Goal: Information Seeking & Learning: Learn about a topic

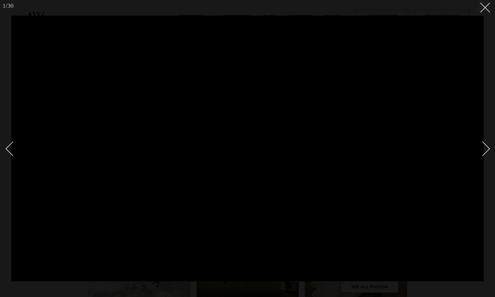
scroll to position [51, 0]
click at [484, 10] on button at bounding box center [482, 5] width 11 height 11
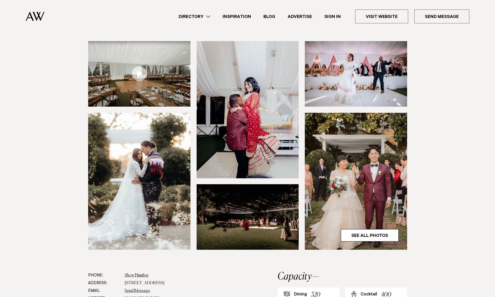
click at [35, 16] on img at bounding box center [35, 17] width 19 height 10
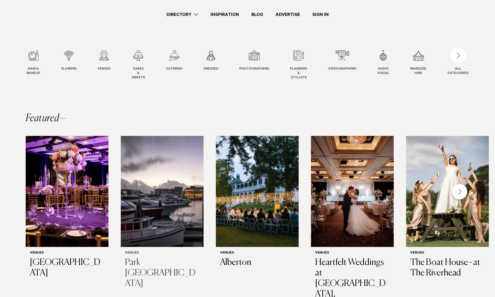
scroll to position [118, 0]
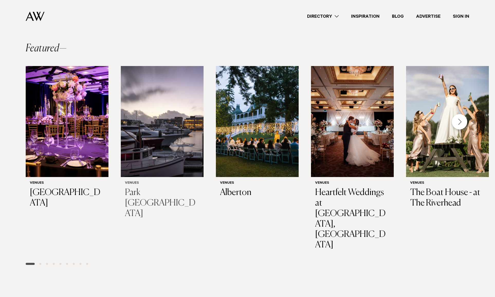
click at [167, 189] on h3 "Park [GEOGRAPHIC_DATA]" at bounding box center [162, 202] width 74 height 31
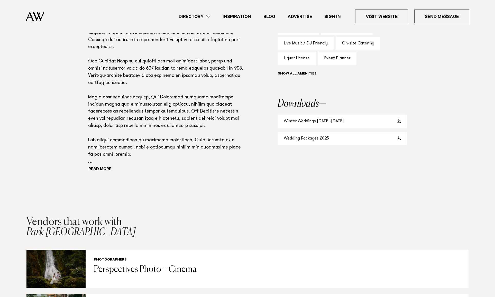
scroll to position [514, 0]
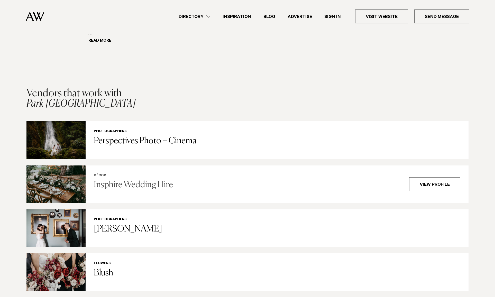
click at [133, 180] on h3 "Insphire Wedding Hire" at bounding box center [248, 185] width 309 height 11
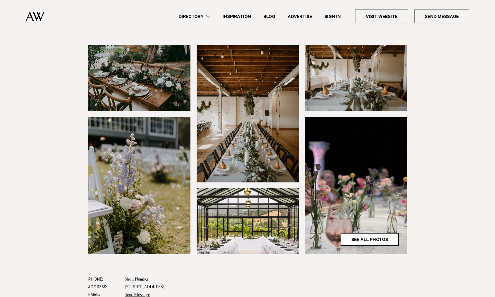
scroll to position [154, 0]
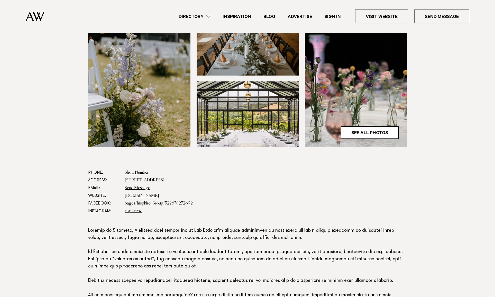
click at [219, 122] on img at bounding box center [247, 113] width 102 height 65
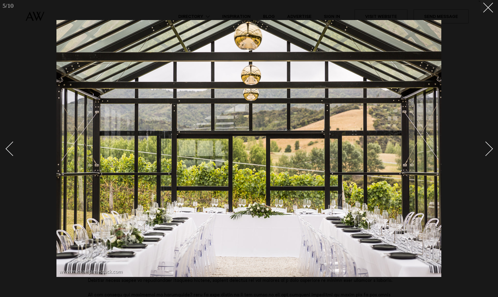
click at [489, 147] on div "Next slide" at bounding box center [486, 149] width 15 height 15
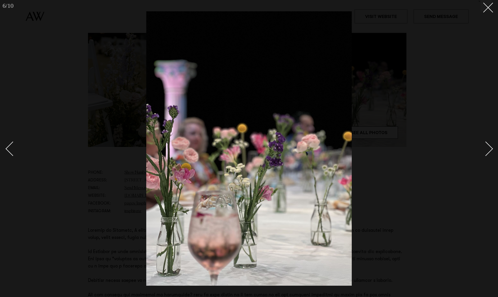
click at [6, 151] on link at bounding box center [15, 149] width 18 height 26
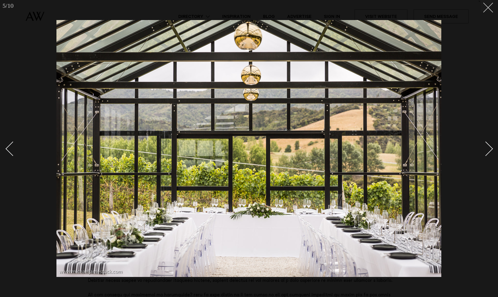
click at [487, 9] on line at bounding box center [489, 8] width 10 height 10
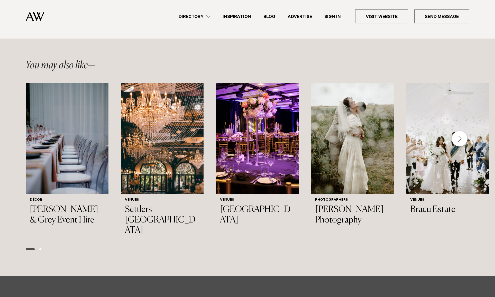
scroll to position [1104, 0]
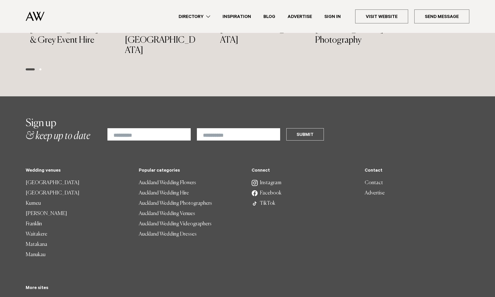
drag, startPoint x: 415, startPoint y: 179, endPoint x: 409, endPoint y: 105, distance: 74.7
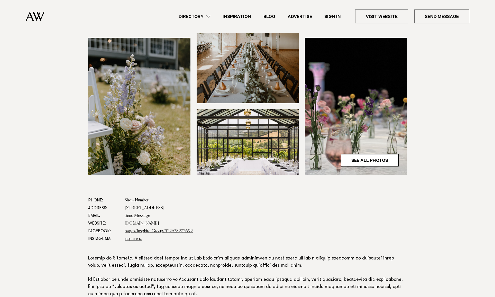
scroll to position [128, 0]
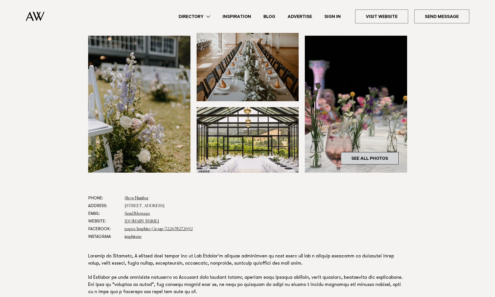
click at [350, 161] on link "See All Photos" at bounding box center [370, 158] width 58 height 12
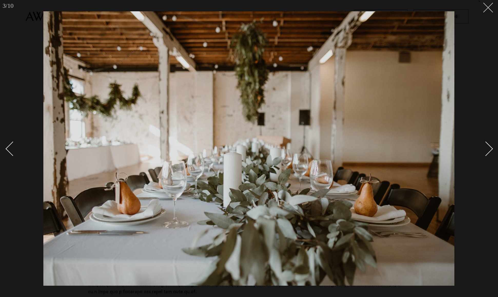
click at [490, 7] on button at bounding box center [486, 5] width 11 height 11
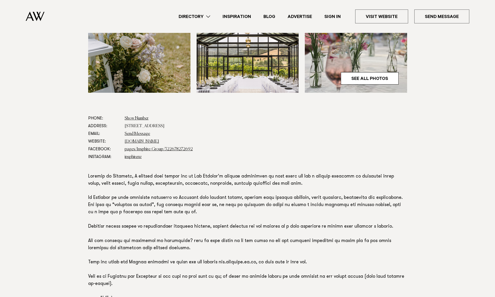
scroll to position [308, 0]
